Goal: Task Accomplishment & Management: Use online tool/utility

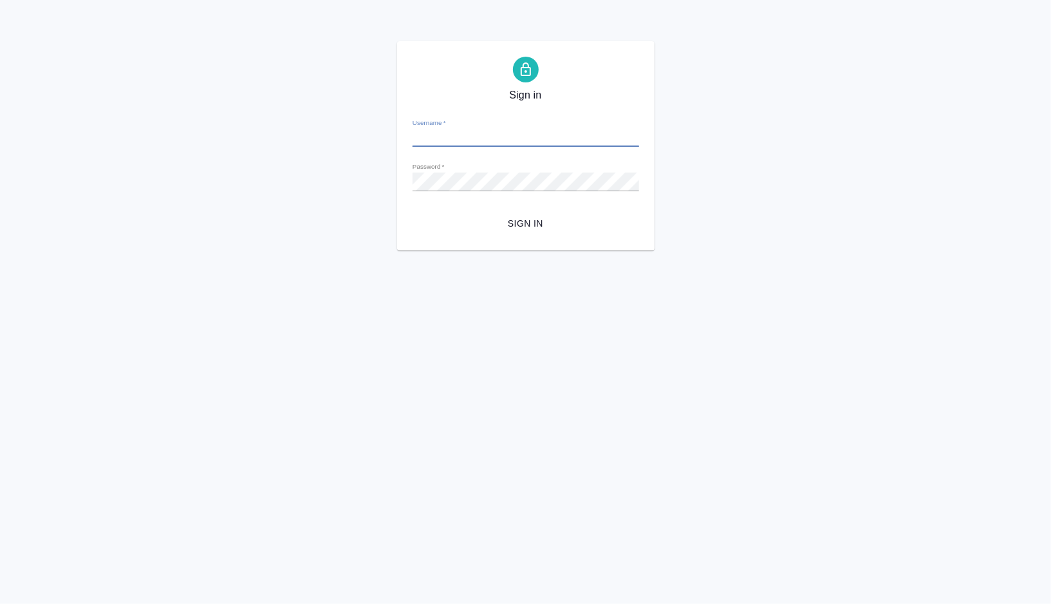
type input "[PERSON_NAME][EMAIL_ADDRESS][DOMAIN_NAME]"
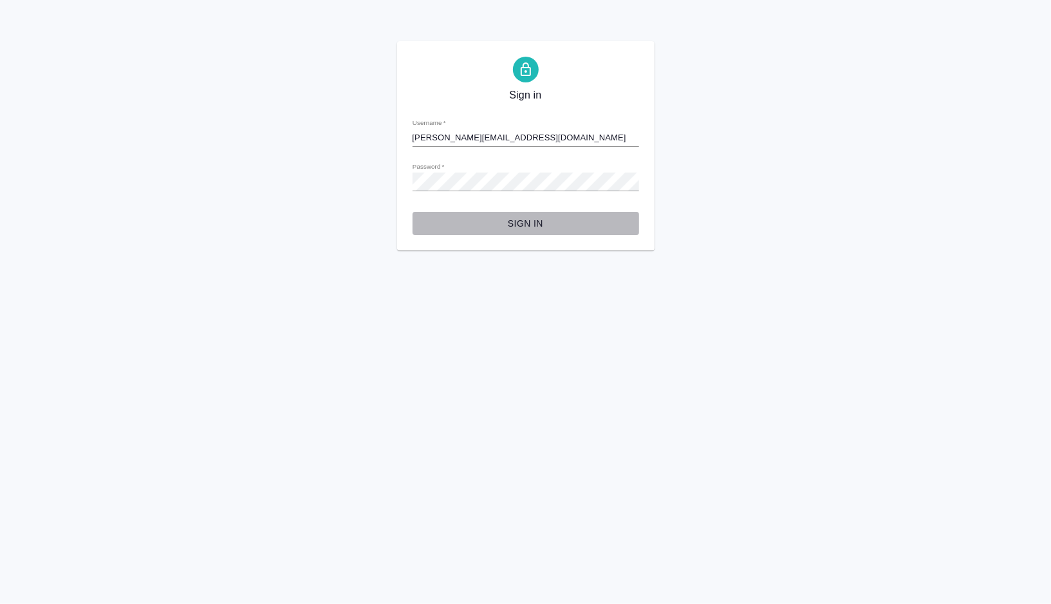
click at [515, 214] on button "Sign in" at bounding box center [526, 224] width 227 height 24
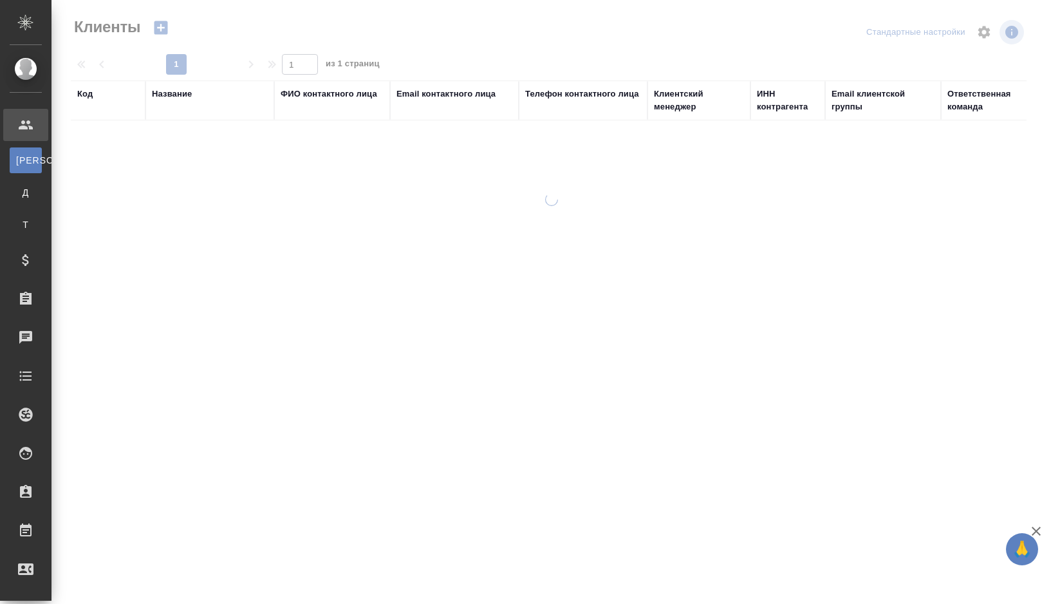
select select "RU"
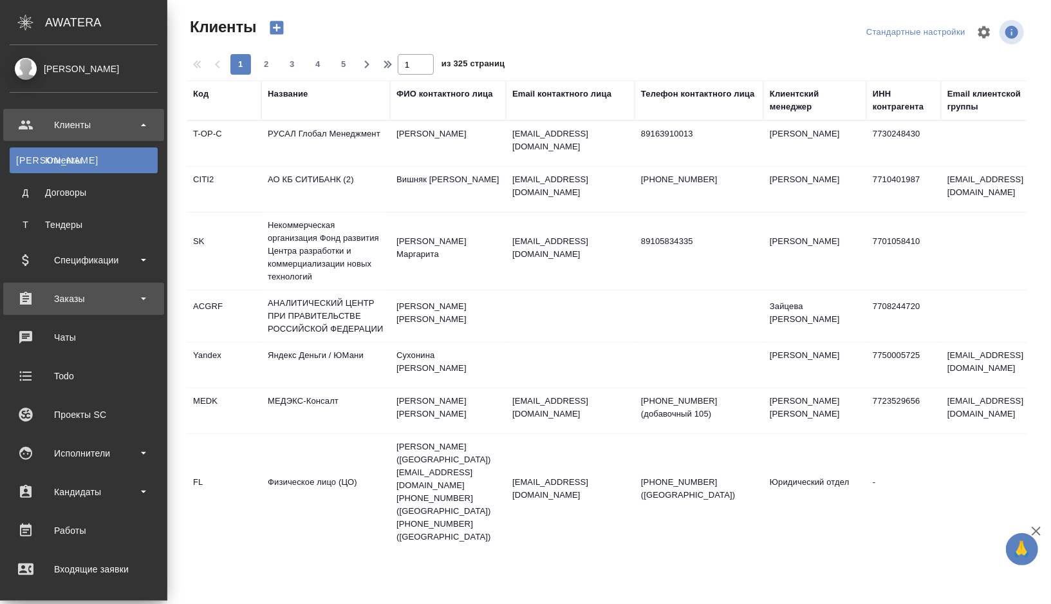
click at [84, 308] on div "Заказы" at bounding box center [83, 299] width 161 height 32
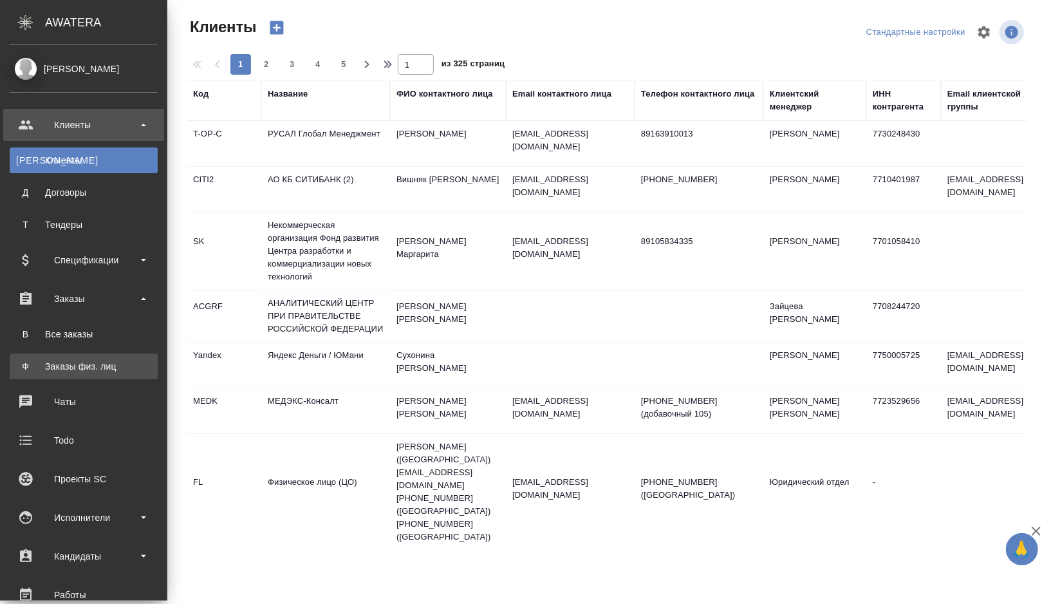
click at [81, 362] on div "Заказы физ. лиц" at bounding box center [83, 366] width 135 height 13
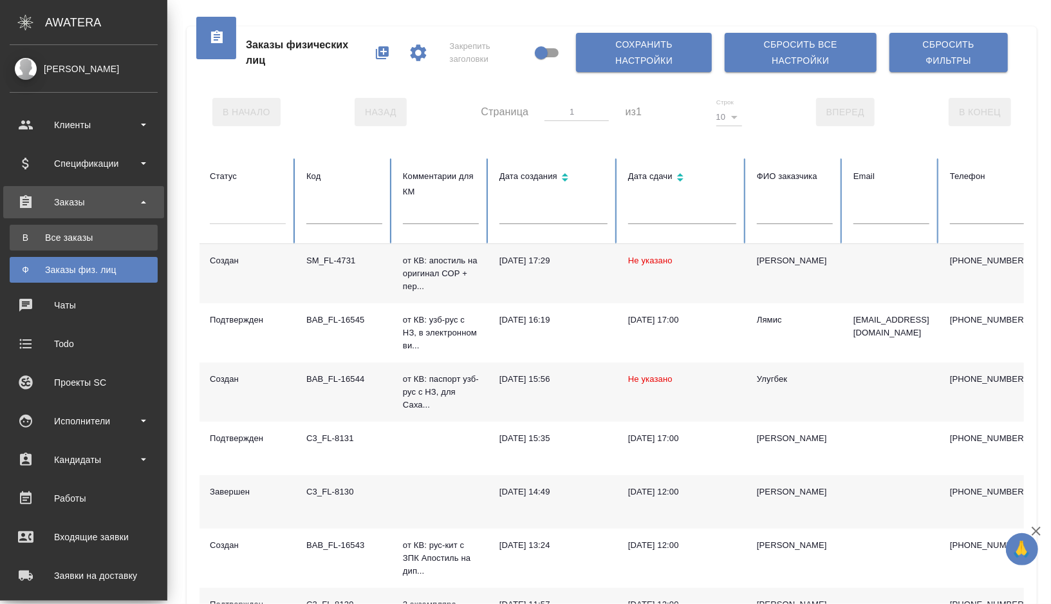
click at [36, 237] on div "Все заказы" at bounding box center [83, 237] width 135 height 13
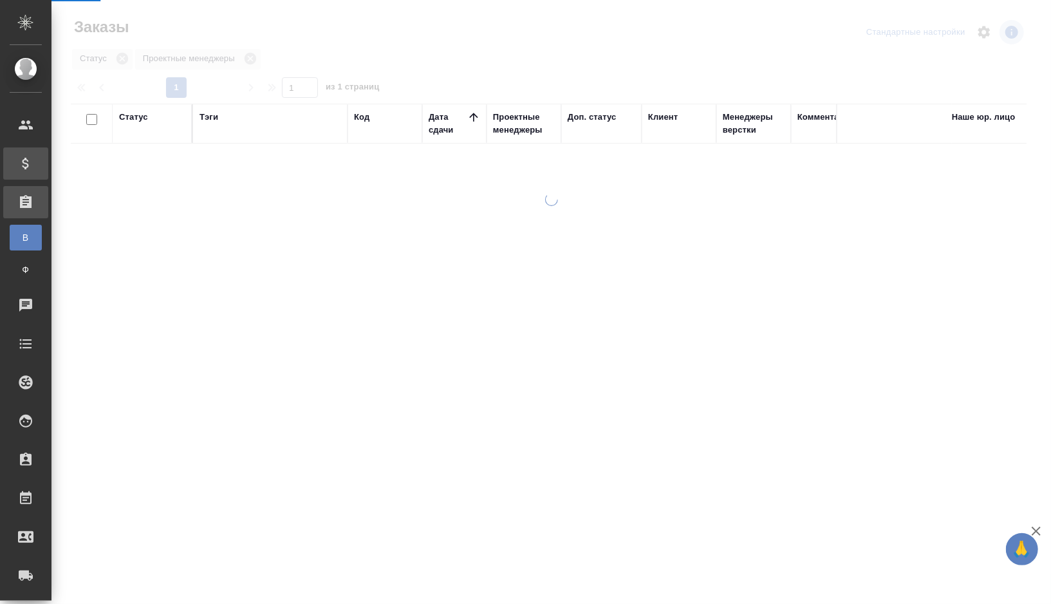
click at [21, 165] on div "Спецификации" at bounding box center [10, 163] width 32 height 19
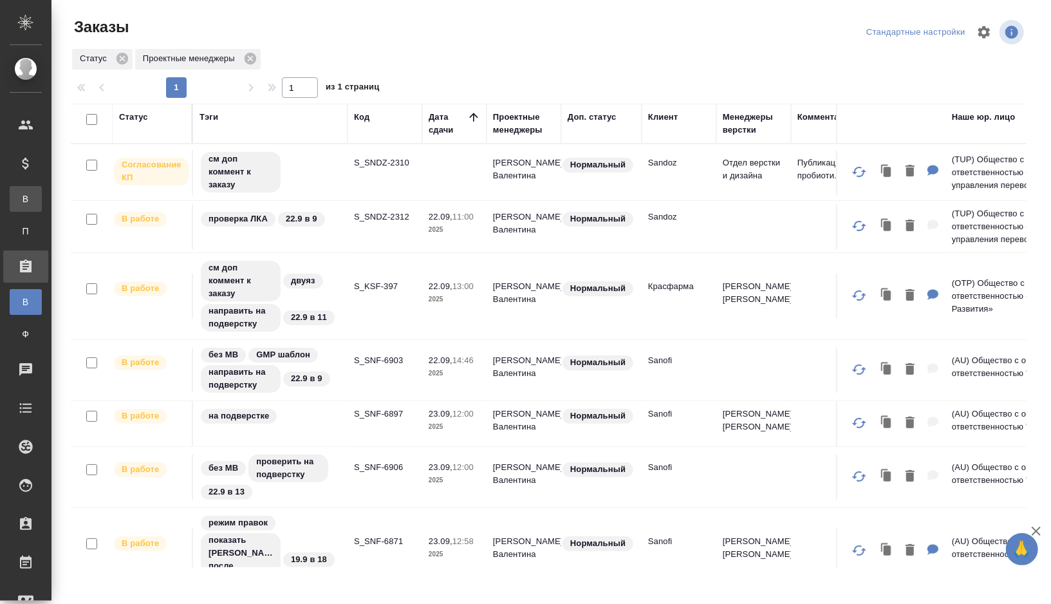
click at [24, 207] on link "В Все спецификации" at bounding box center [26, 199] width 32 height 26
click at [25, 201] on span "В" at bounding box center [25, 199] width 19 height 13
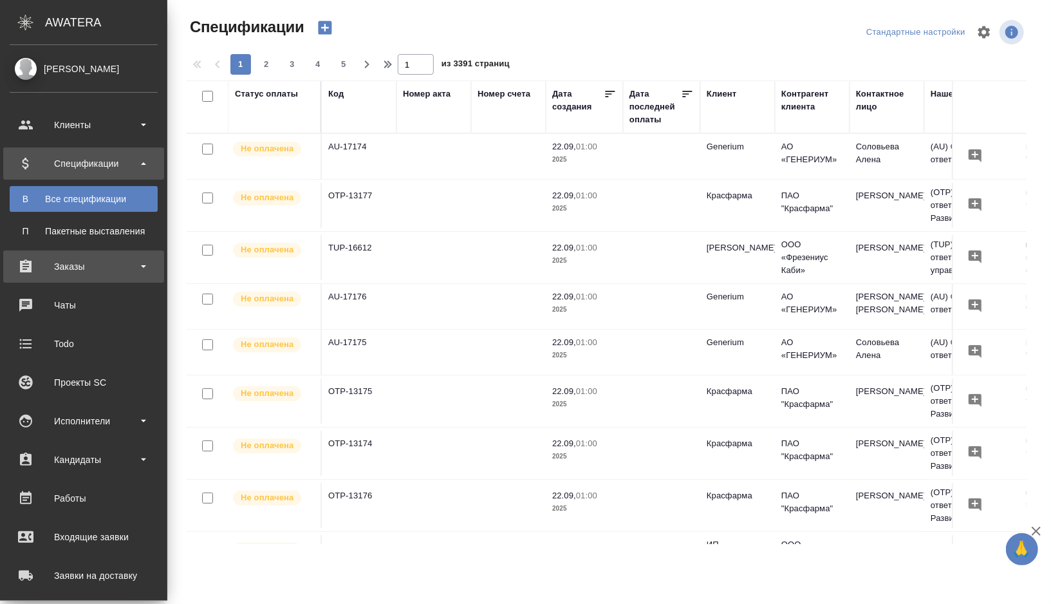
click at [102, 272] on div "Заказы" at bounding box center [84, 266] width 148 height 19
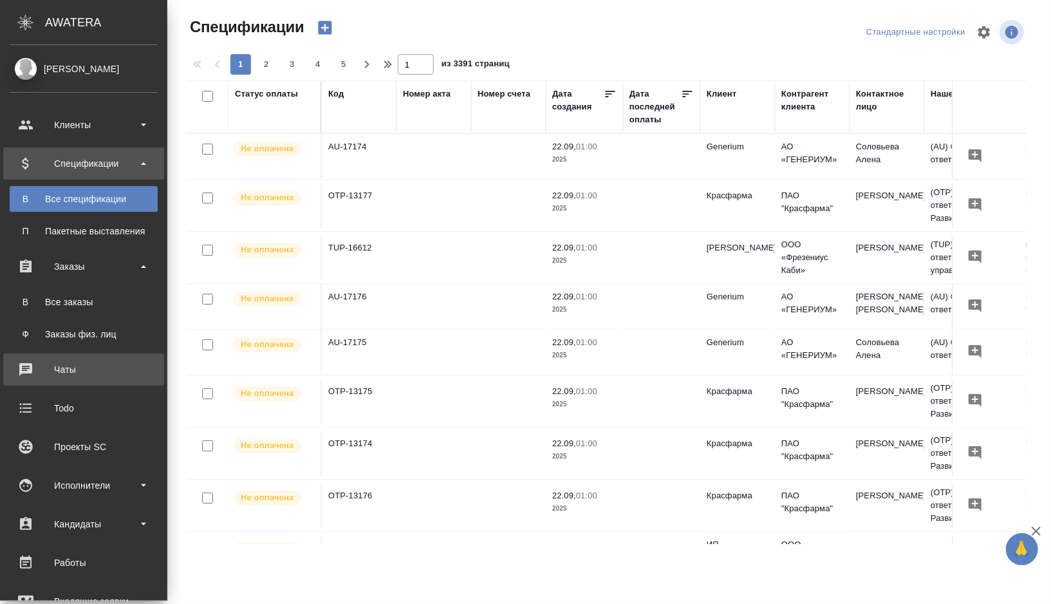
click at [84, 375] on div "Чаты" at bounding box center [84, 369] width 148 height 19
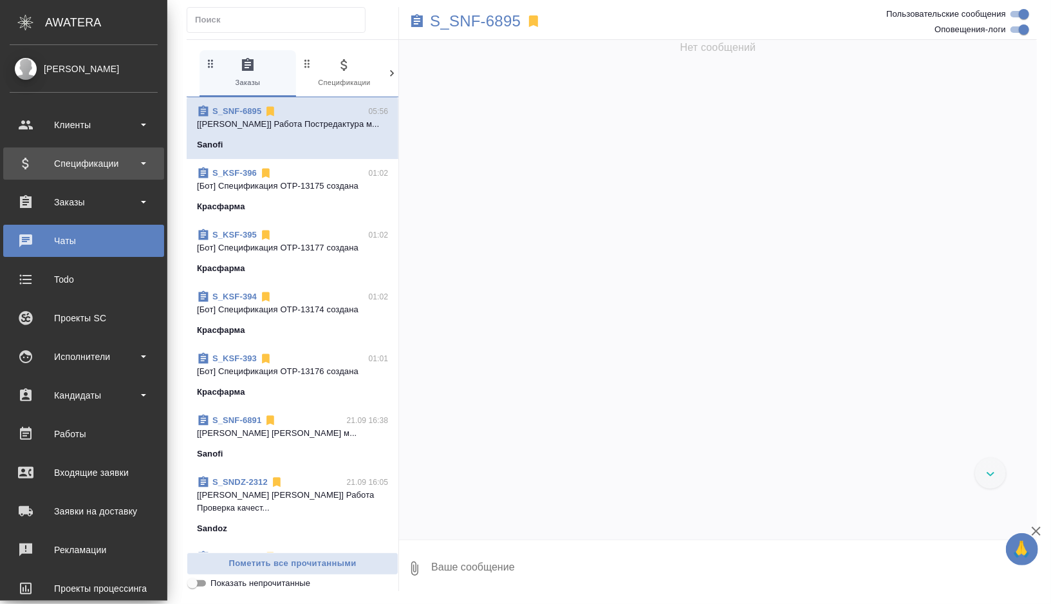
click at [52, 167] on div "Спецификации" at bounding box center [84, 163] width 148 height 19
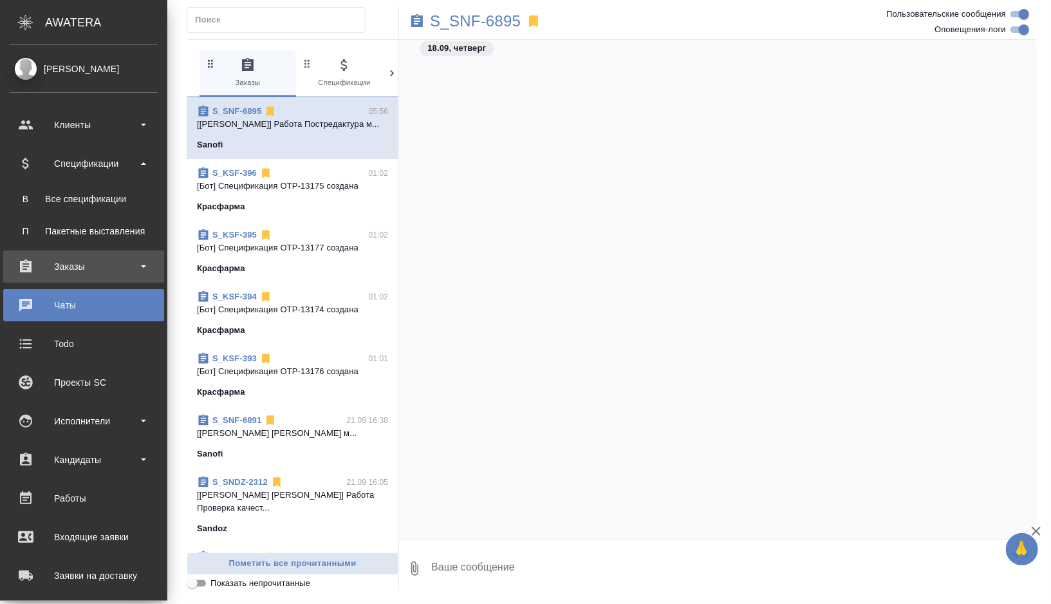
scroll to position [56846, 0]
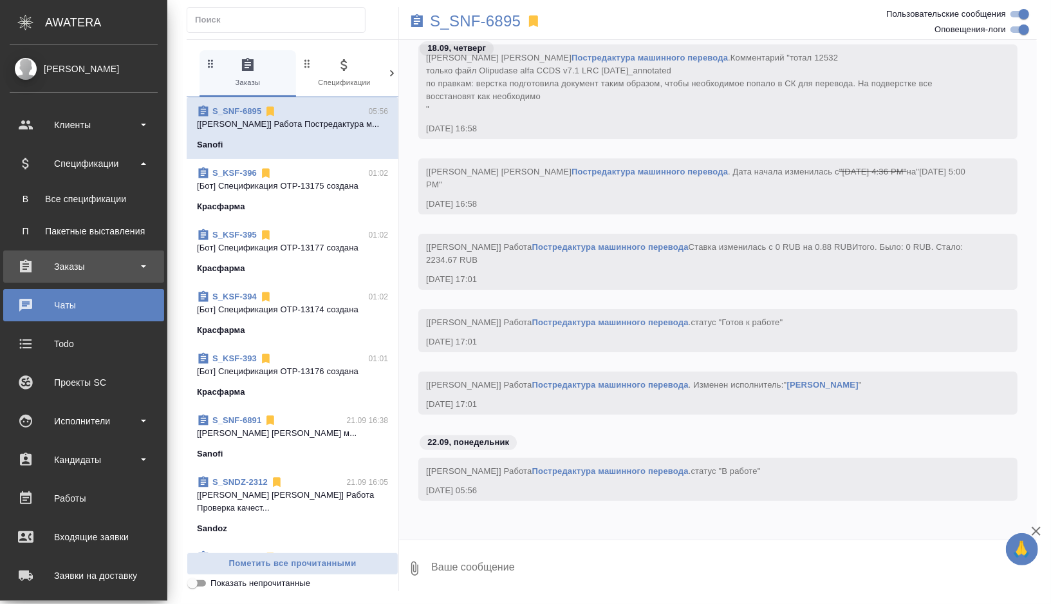
click at [84, 259] on div "Заказы" at bounding box center [84, 266] width 148 height 19
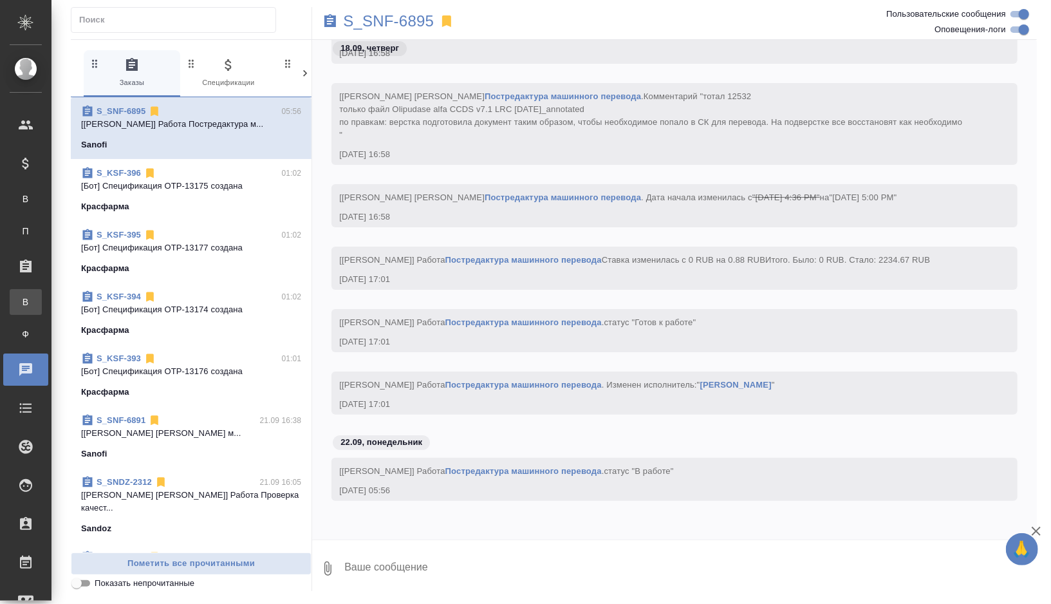
click at [19, 305] on div "Все заказы" at bounding box center [9, 302] width 19 height 13
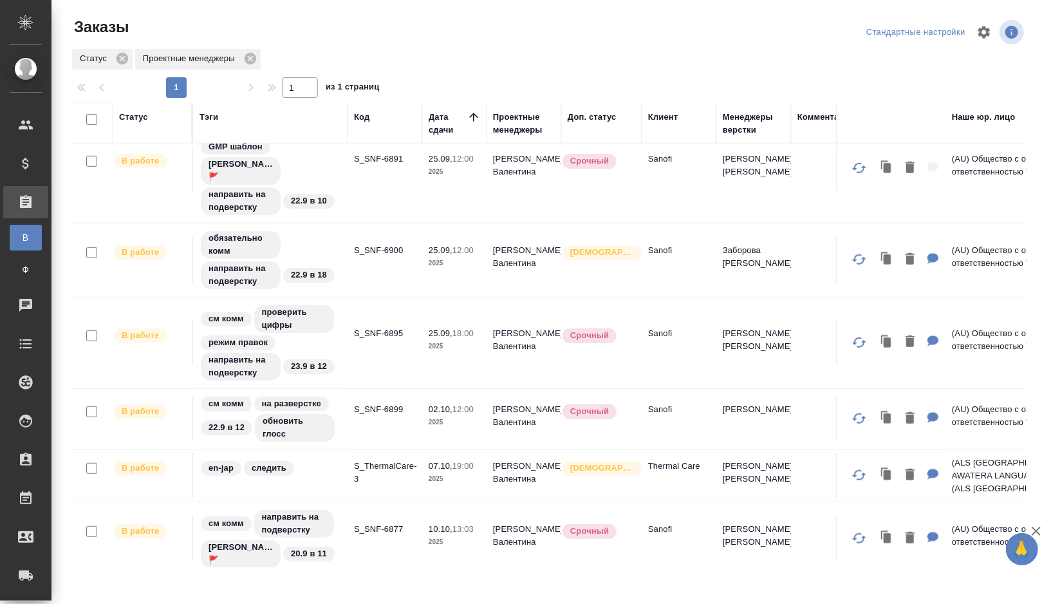
scroll to position [590, 0]
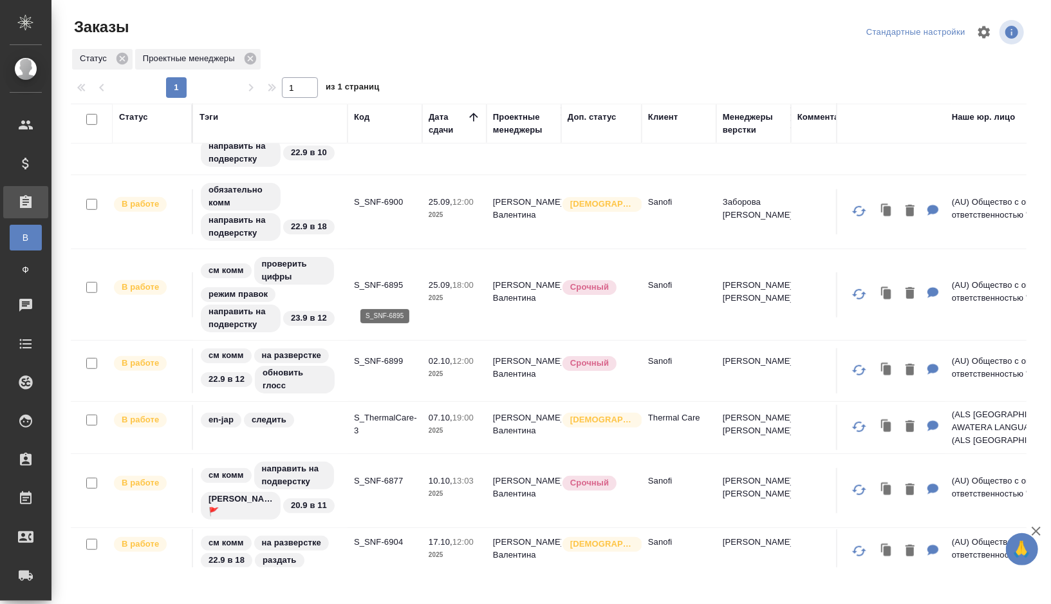
click at [379, 292] on p "S_SNF-6895" at bounding box center [385, 285] width 62 height 13
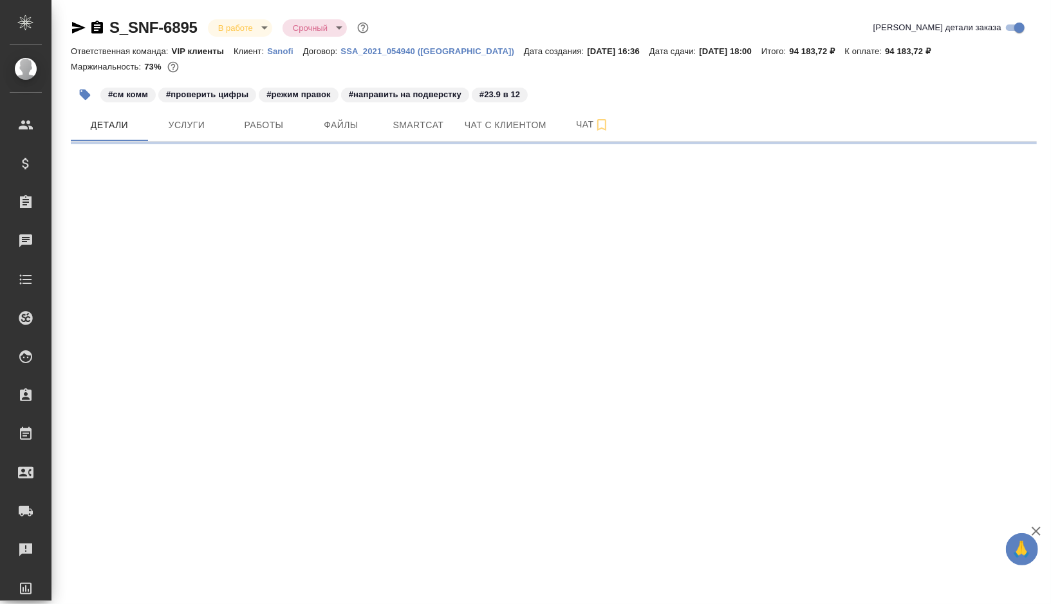
select select "RU"
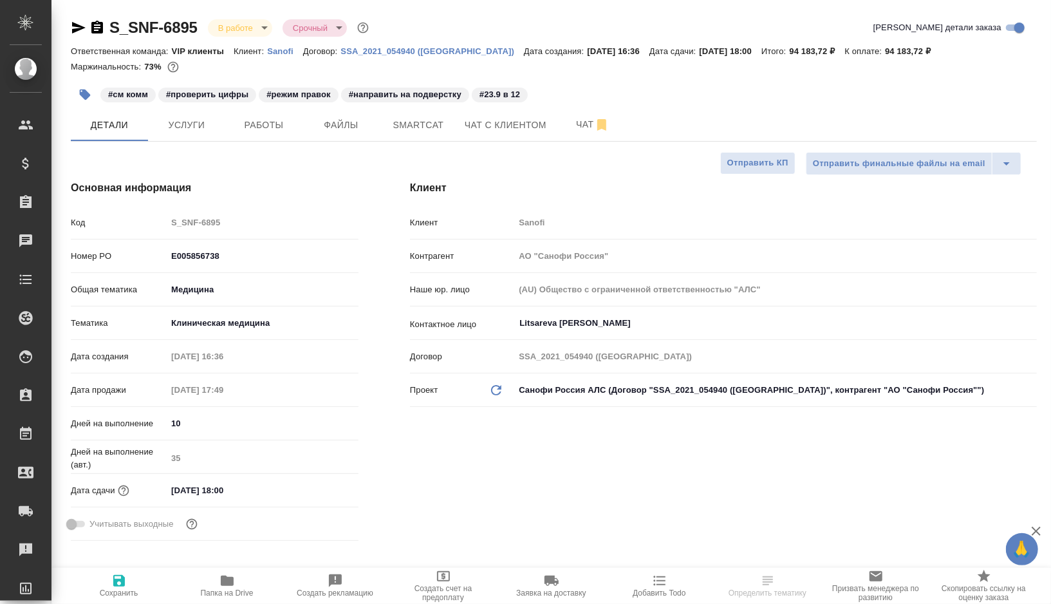
type textarea "x"
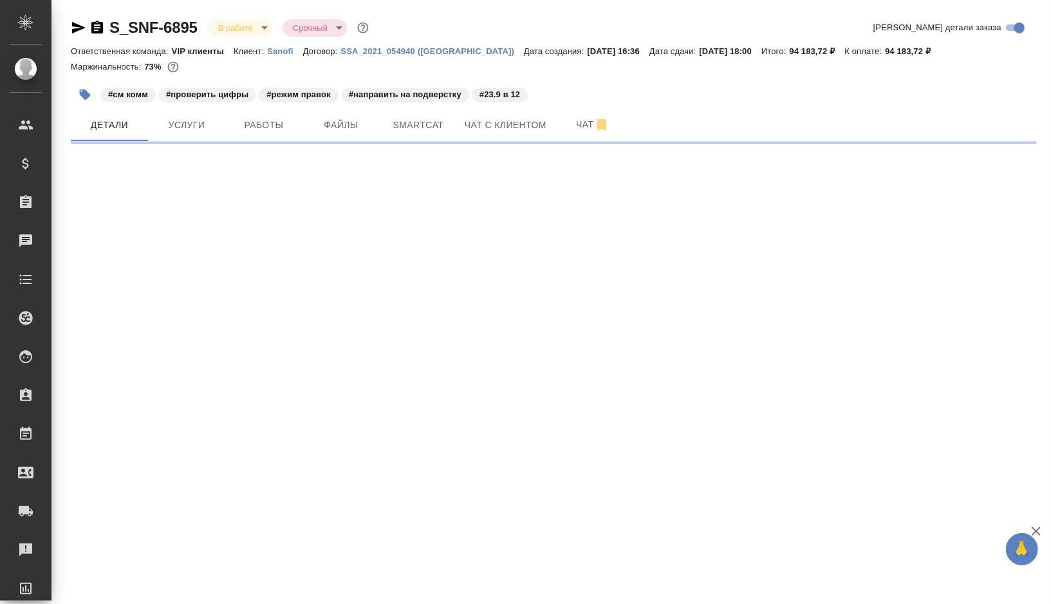
select select "RU"
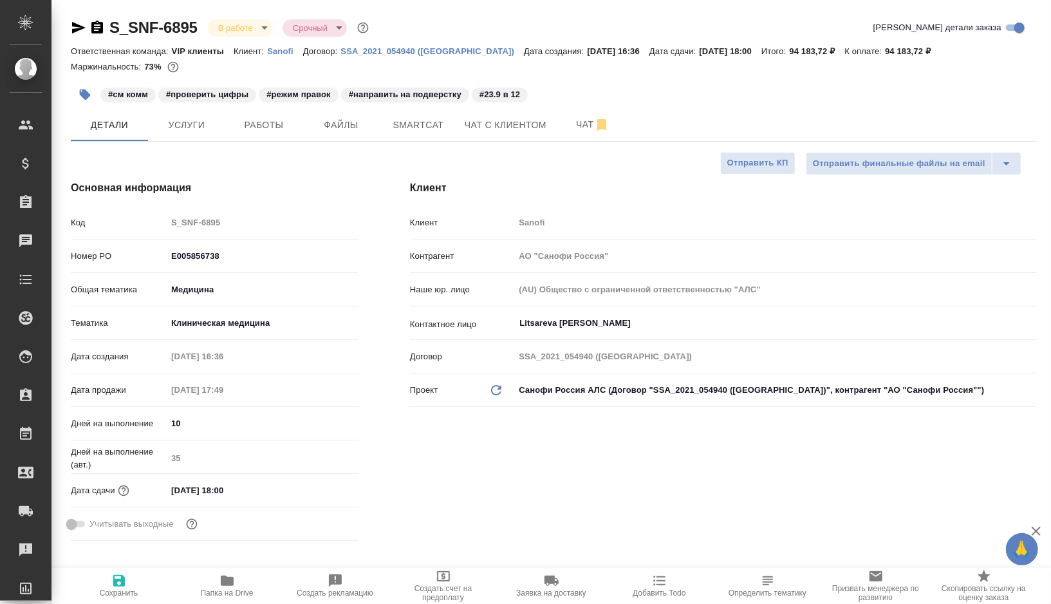
type textarea "x"
click at [416, 131] on span "Smartcat" at bounding box center [419, 125] width 62 height 16
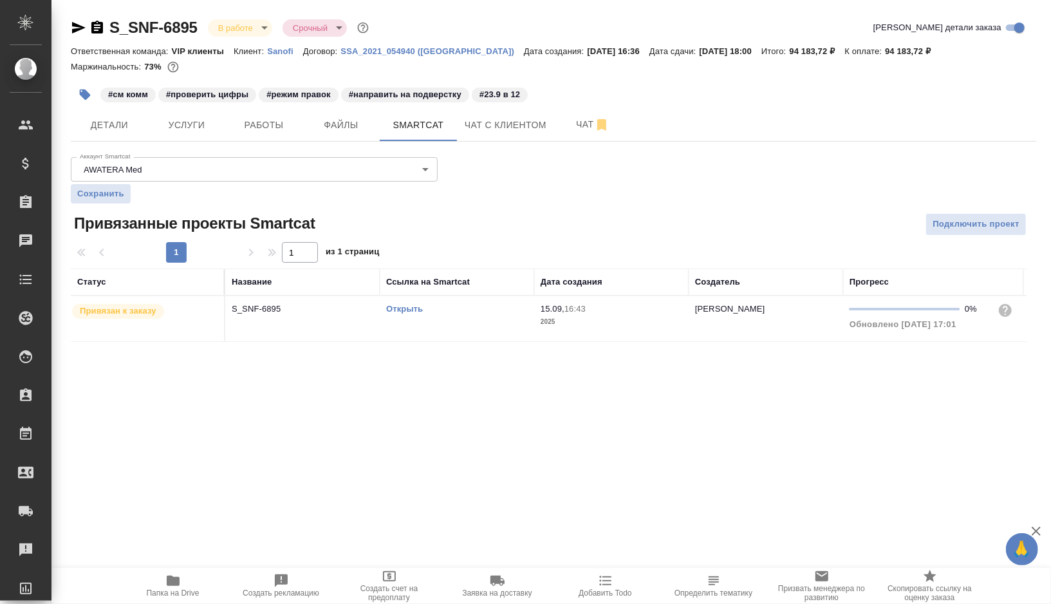
click at [417, 309] on link "Открыть" at bounding box center [404, 309] width 37 height 10
click at [474, 312] on div "Открыть" at bounding box center [457, 309] width 142 height 13
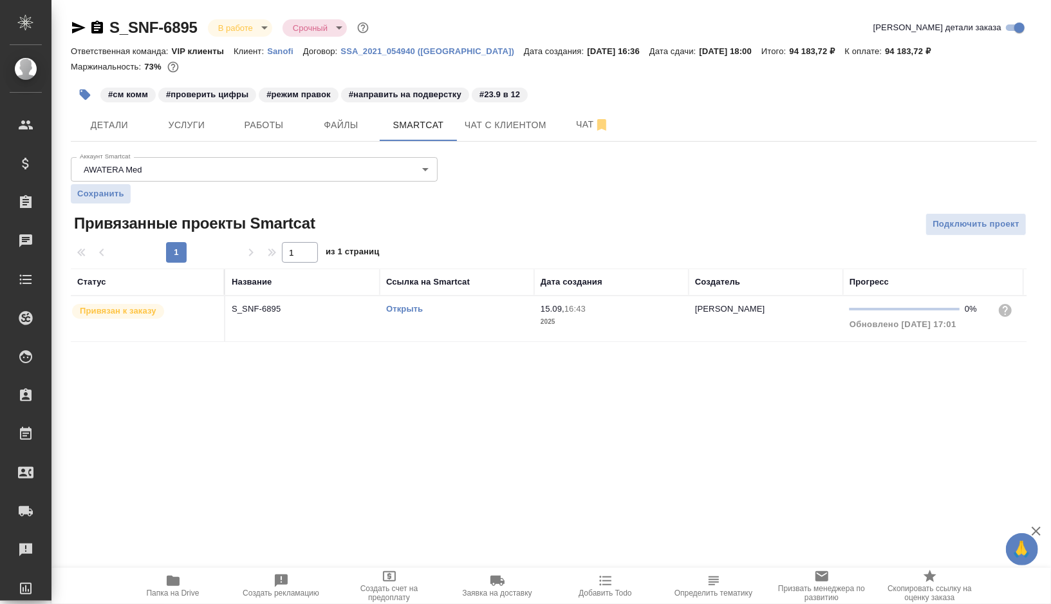
click at [474, 312] on div "Открыть" at bounding box center [457, 309] width 142 height 13
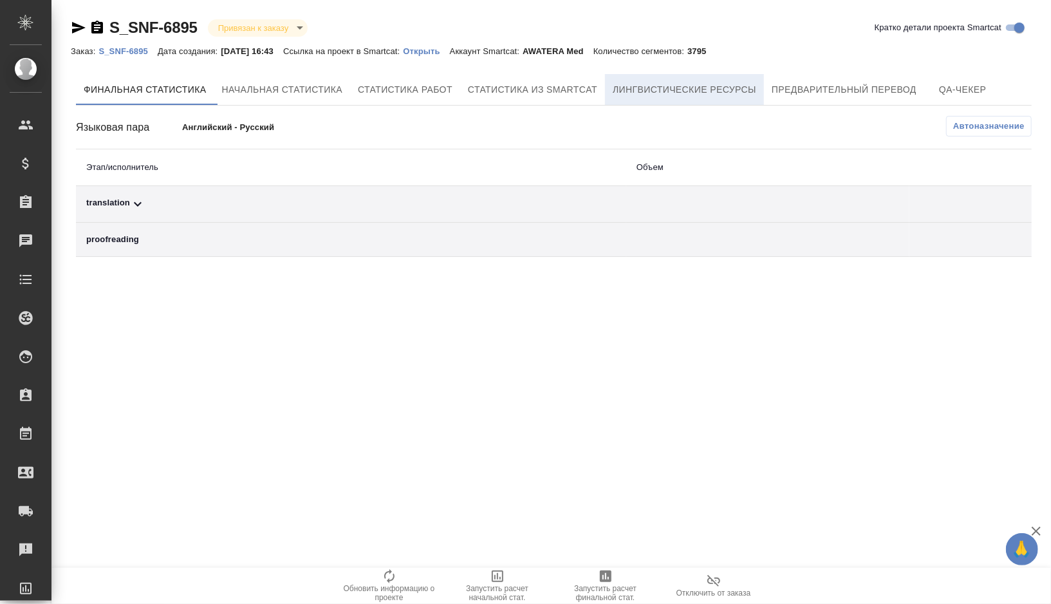
click at [656, 87] on span "Лингвистические ресурсы" at bounding box center [685, 90] width 144 height 16
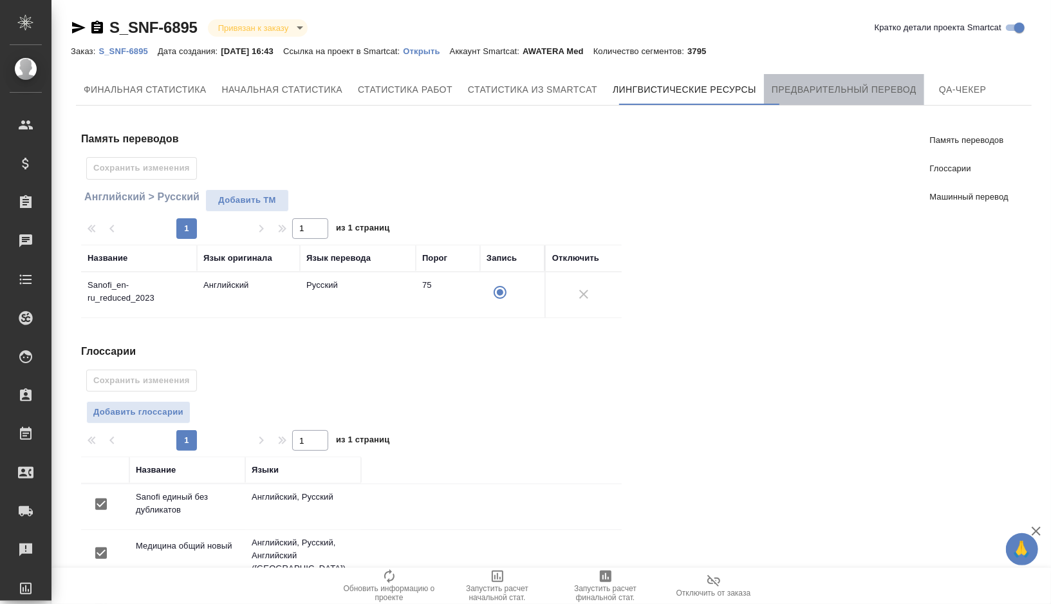
click at [820, 88] on span "Предварительный перевод" at bounding box center [844, 90] width 145 height 16
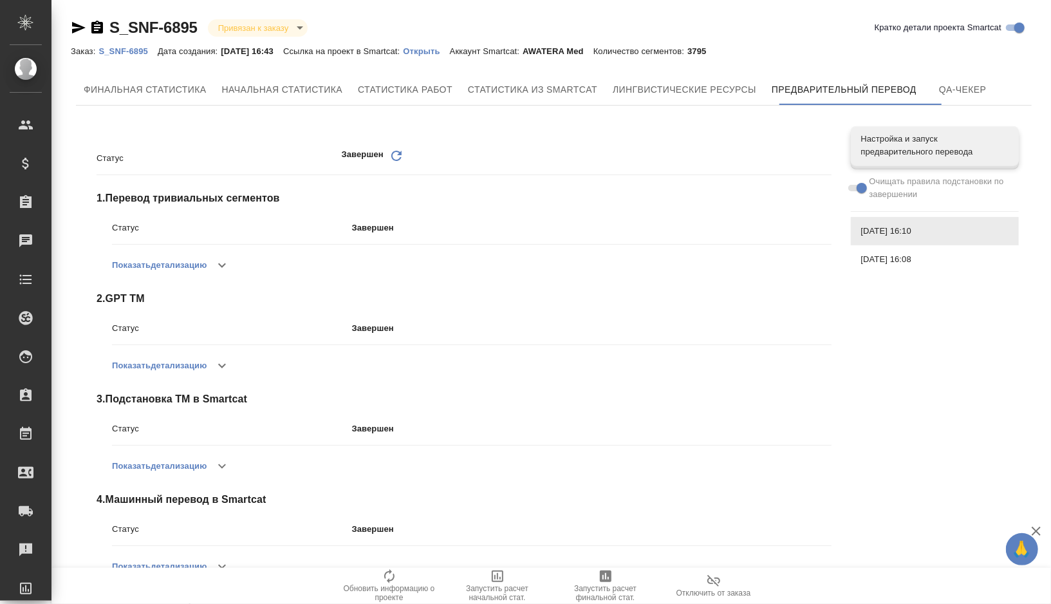
click at [438, 53] on p "Открыть" at bounding box center [426, 51] width 46 height 10
